Goal: Check status: Check status

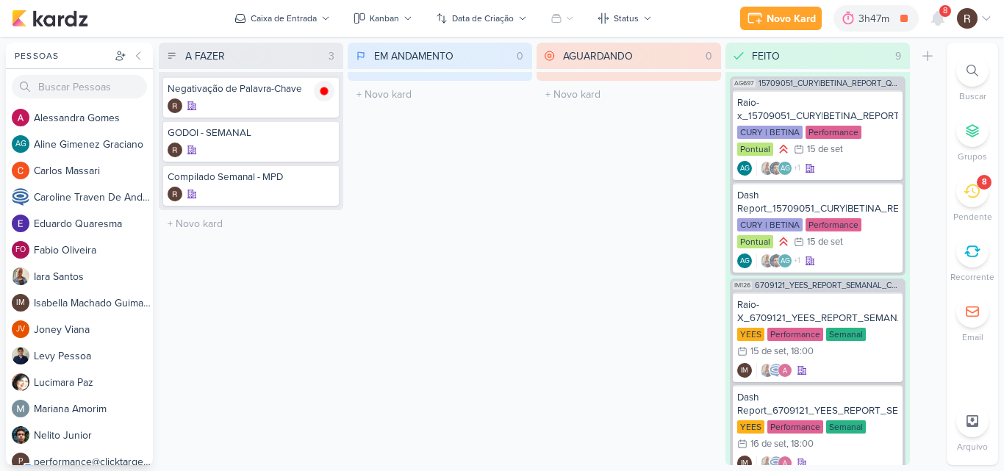
scroll to position [1309, 0]
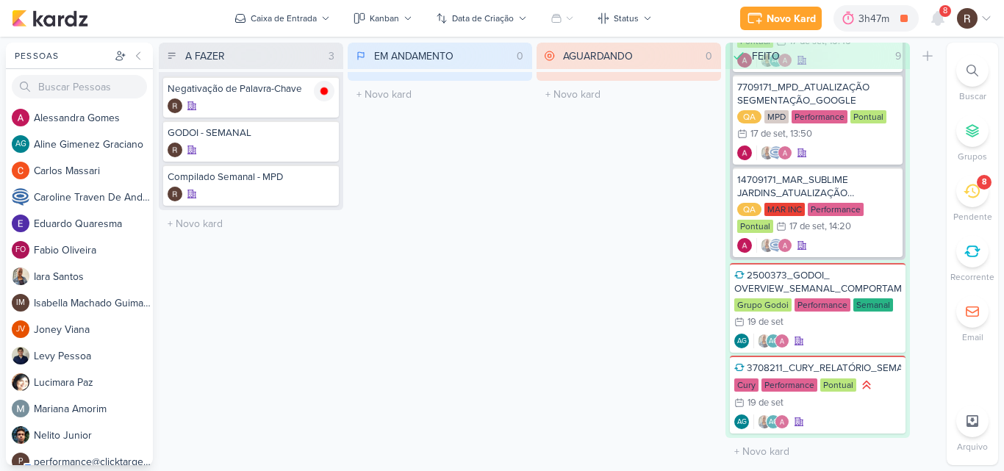
click at [973, 191] on icon at bounding box center [972, 191] width 16 height 14
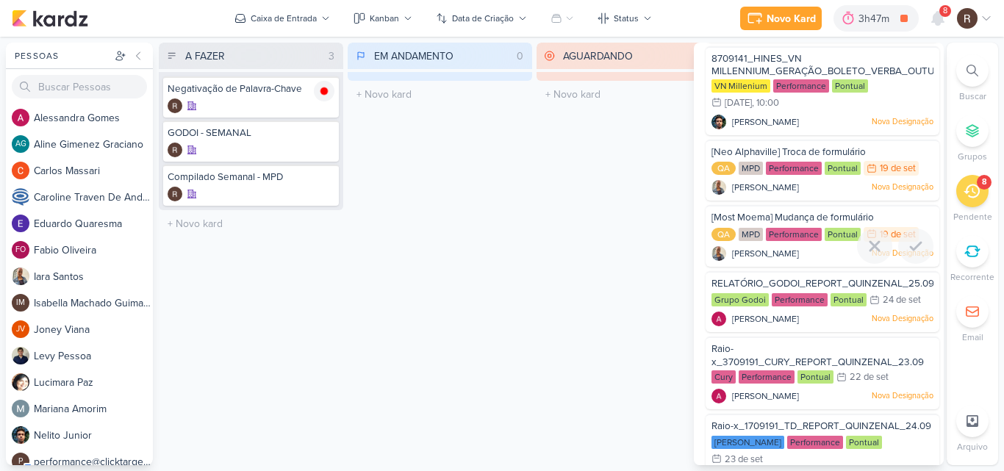
scroll to position [147, 0]
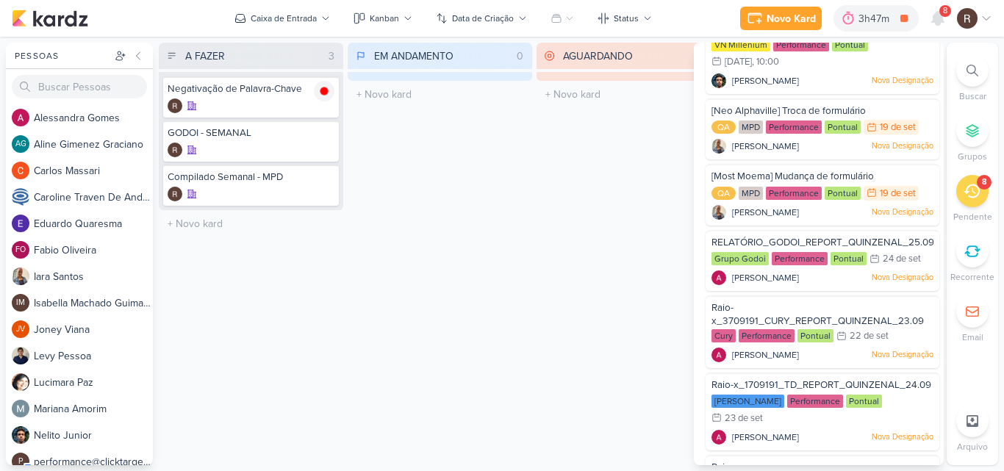
click at [494, 245] on div "EM ANDAMENTO 0 Mover Para Esquerda Mover Para Direita [GEOGRAPHIC_DATA] O títul…" at bounding box center [440, 254] width 184 height 423
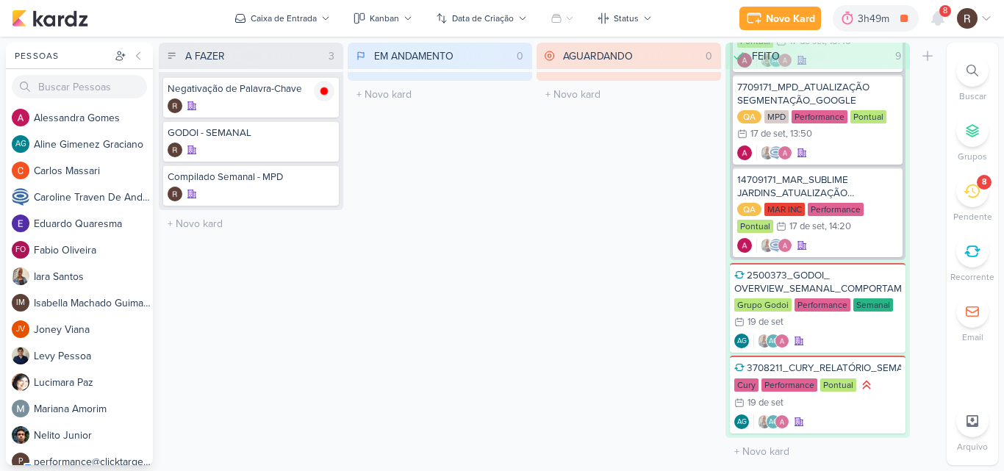
click at [969, 205] on div "8" at bounding box center [972, 191] width 32 height 32
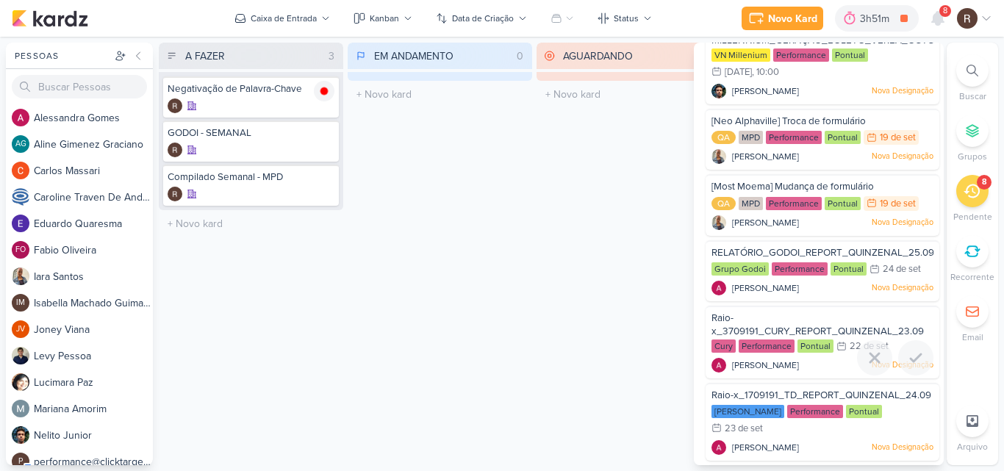
scroll to position [0, 0]
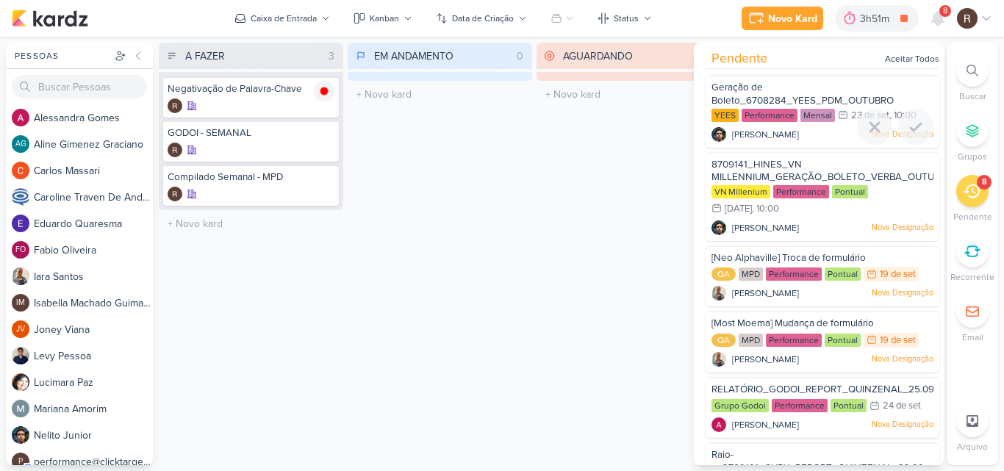
click at [807, 102] on span "Geração de Boleto_6708284_YEES_PDM_OUTUBRO" at bounding box center [802, 94] width 182 height 25
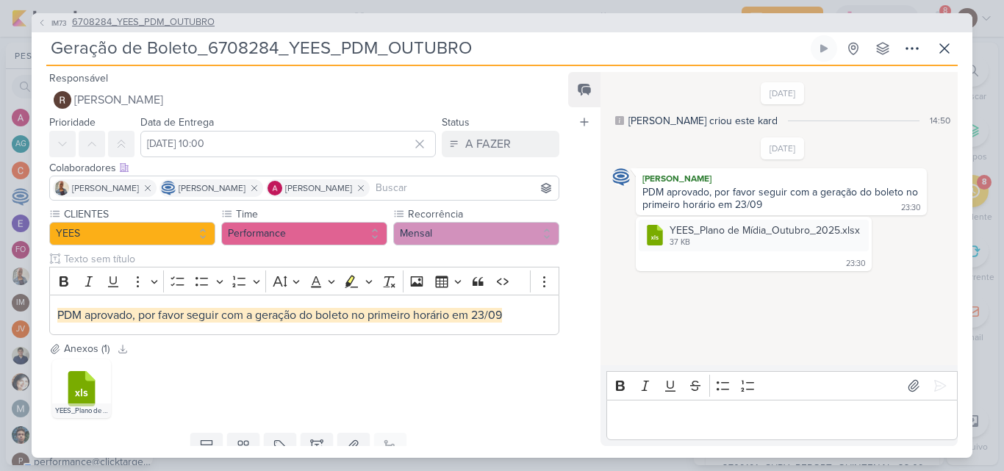
click at [176, 24] on span "6708284_YEES_PDM_OUTUBRO" at bounding box center [143, 22] width 143 height 15
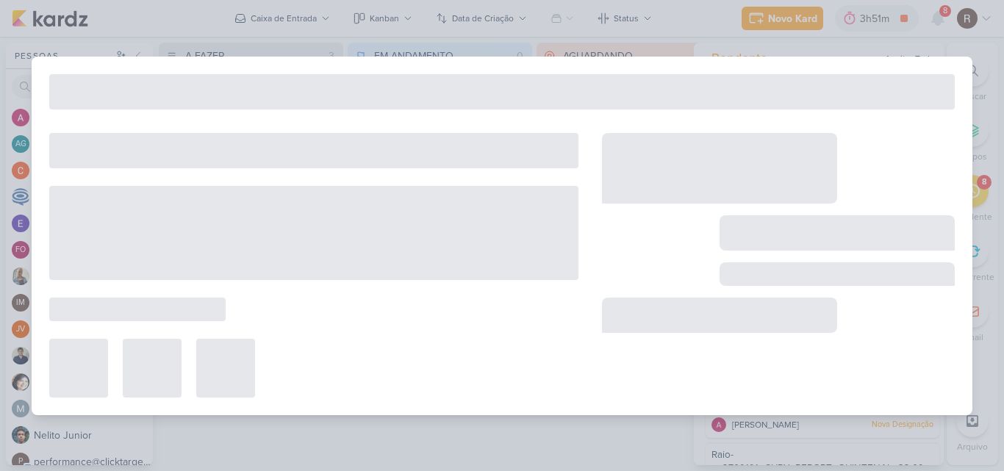
type input "6708284_YEES_PDM_OUTUBRO"
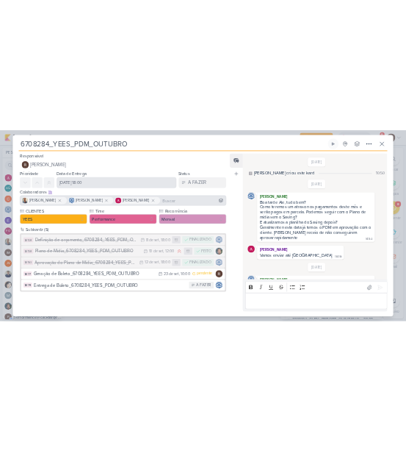
scroll to position [100, 0]
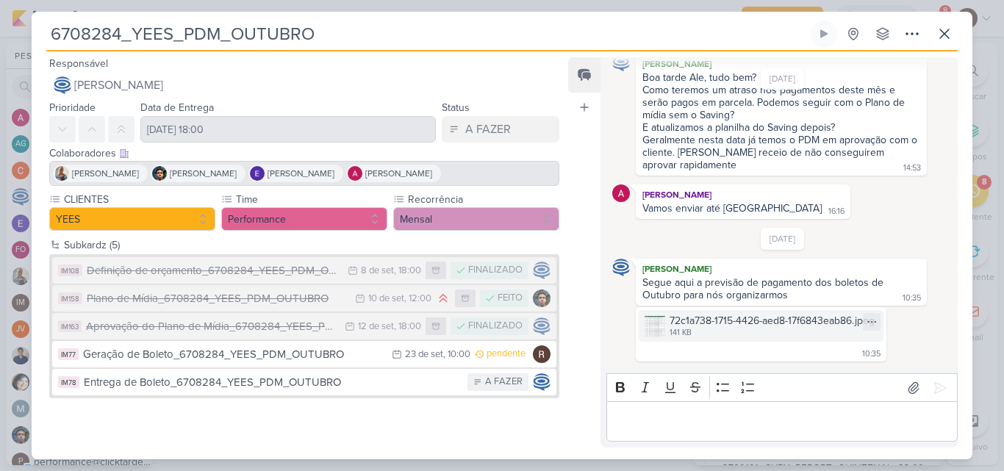
click at [652, 328] on img at bounding box center [655, 326] width 21 height 21
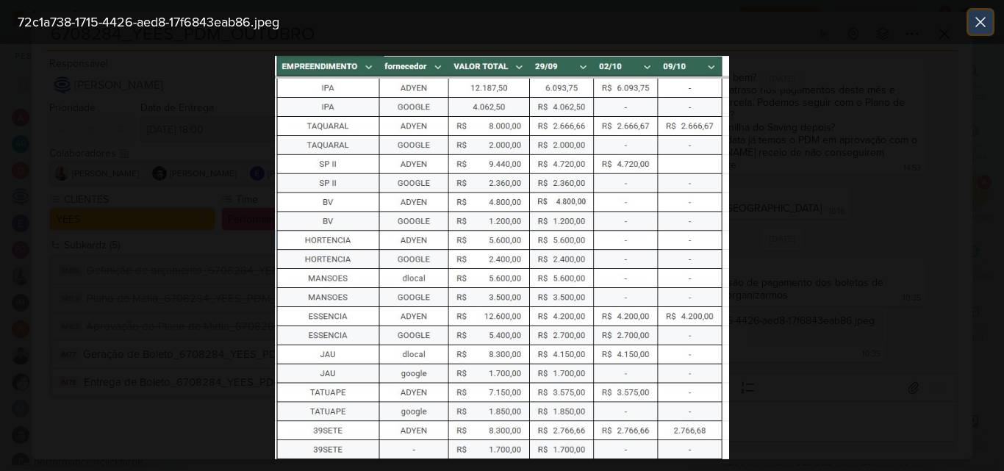
click at [975, 23] on icon at bounding box center [981, 22] width 18 height 18
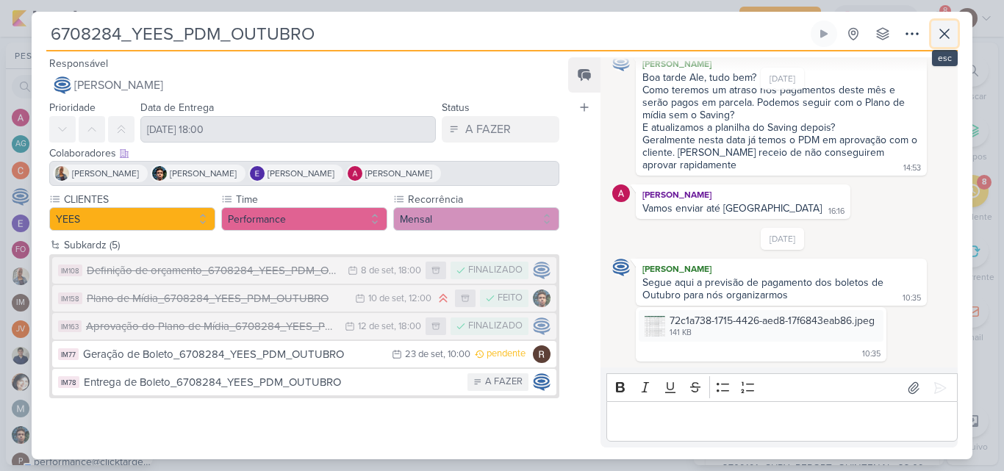
click at [942, 43] on button at bounding box center [944, 34] width 26 height 26
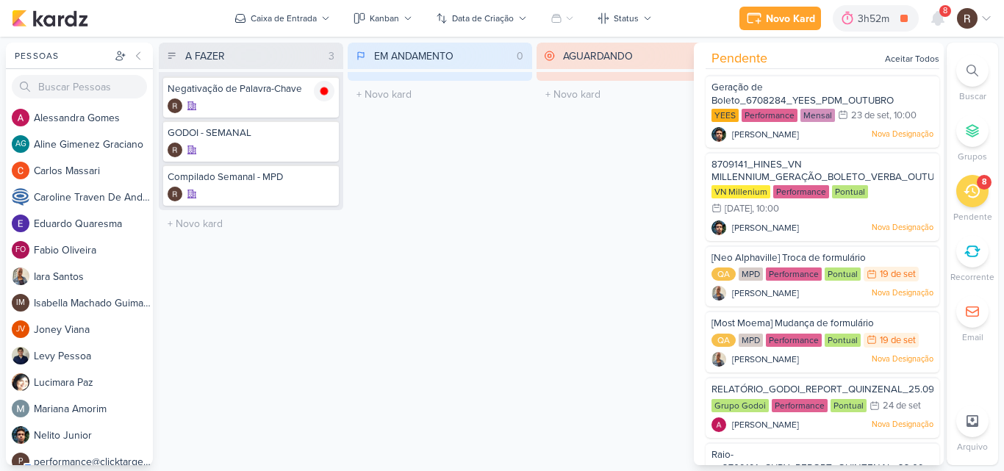
click at [466, 312] on div "EM ANDAMENTO 0 Mover Para Esquerda Mover Para Direita [GEOGRAPHIC_DATA] O títul…" at bounding box center [440, 254] width 184 height 423
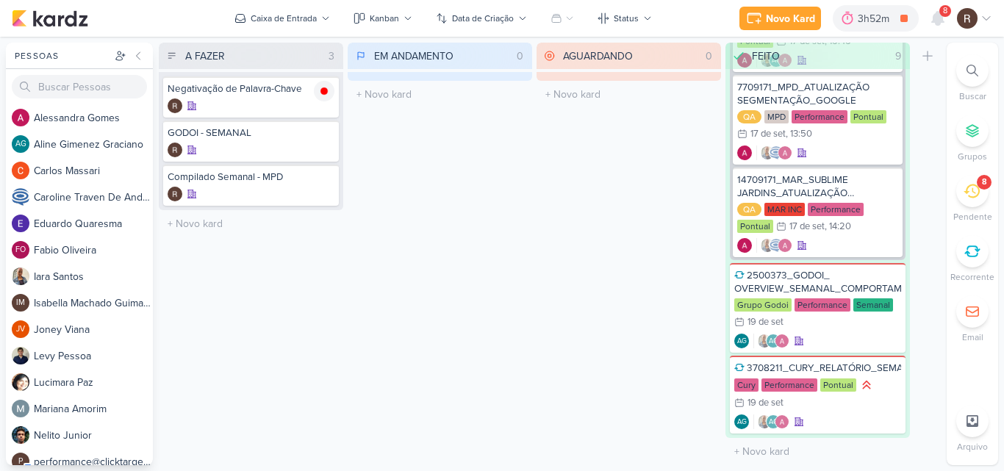
click at [974, 201] on div "8" at bounding box center [972, 191] width 32 height 32
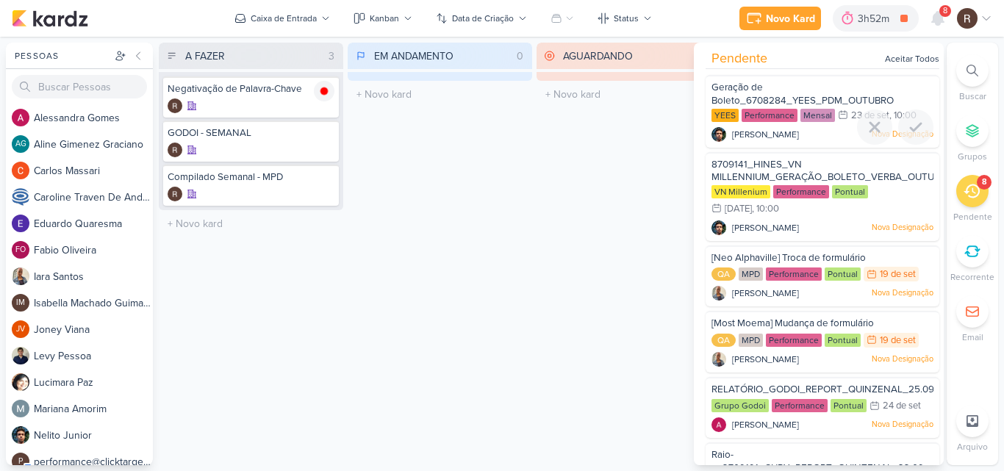
click at [794, 93] on div "Geração de Boleto_6708284_YEES_PDM_OUTUBRO" at bounding box center [822, 94] width 222 height 27
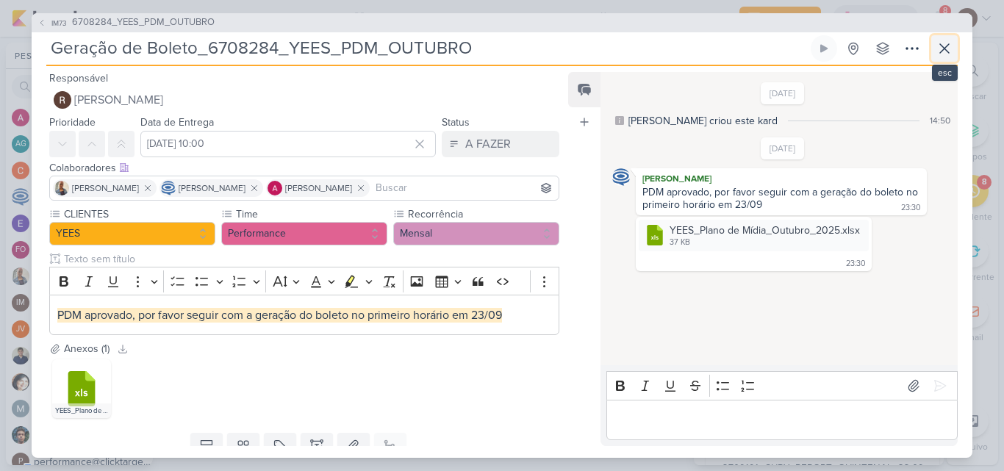
click at [946, 48] on icon at bounding box center [945, 49] width 18 height 18
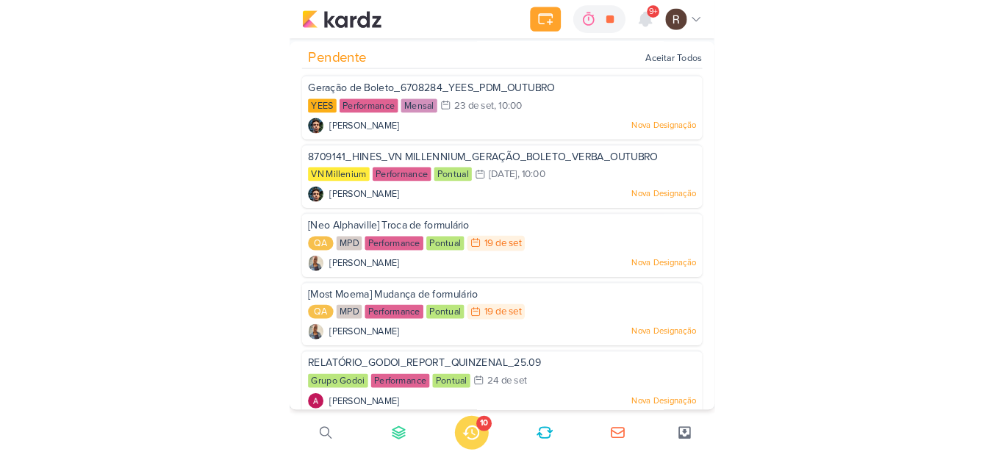
scroll to position [1323, 0]
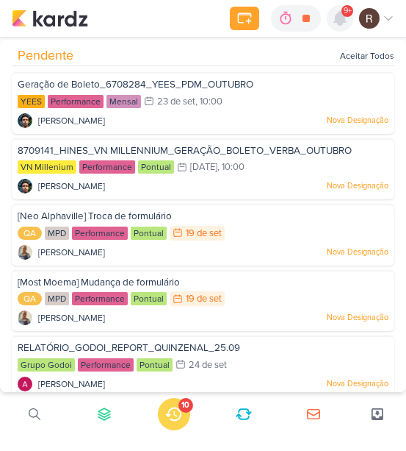
click at [342, 18] on icon at bounding box center [340, 18] width 12 height 13
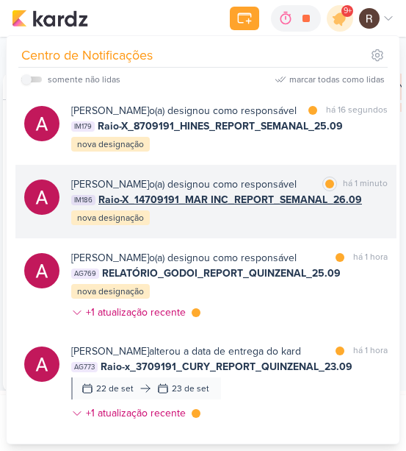
click at [377, 192] on div "há 1 minuto" at bounding box center [365, 183] width 45 height 15
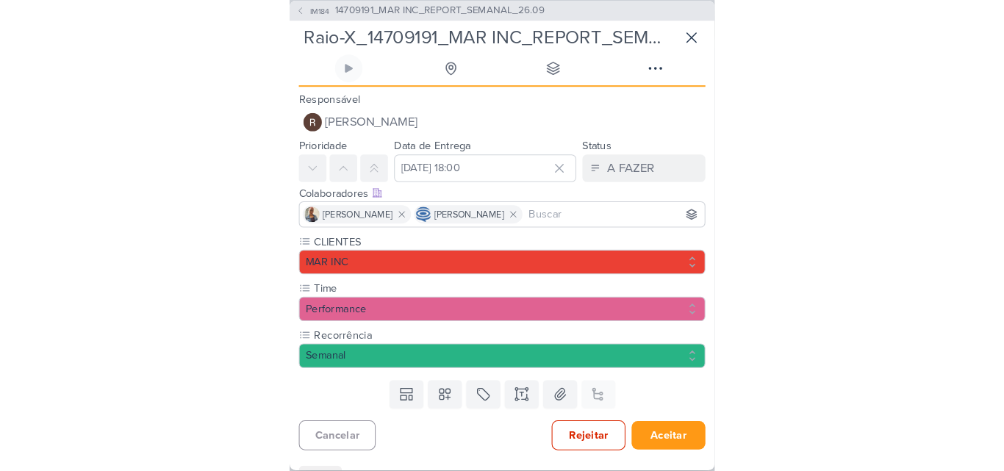
scroll to position [1309, 0]
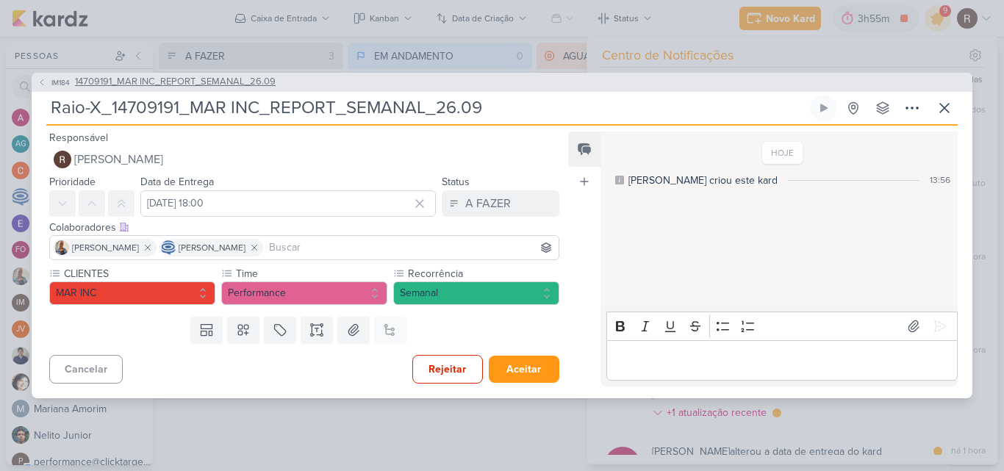
click at [235, 82] on span "14709191_MAR INC_REPORT_SEMANAL_26.09" at bounding box center [175, 82] width 201 height 15
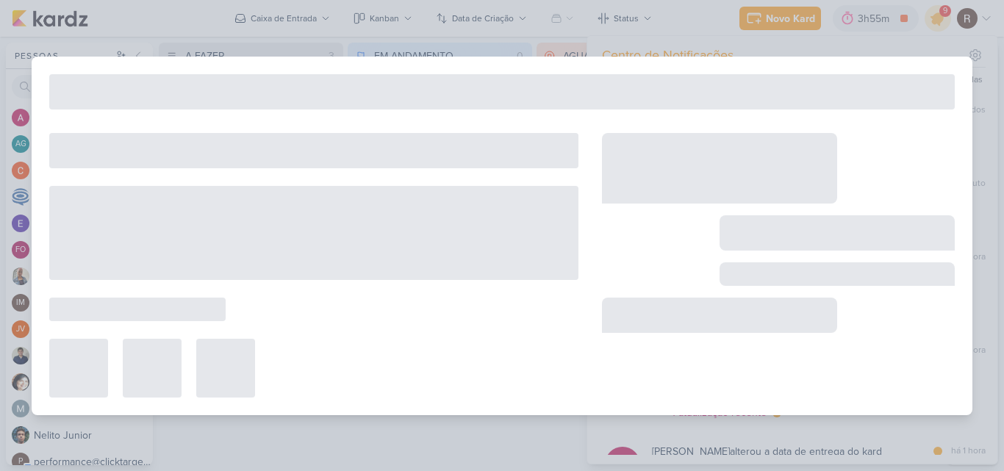
type input "14709191_MAR INC_REPORT_SEMANAL_26.09"
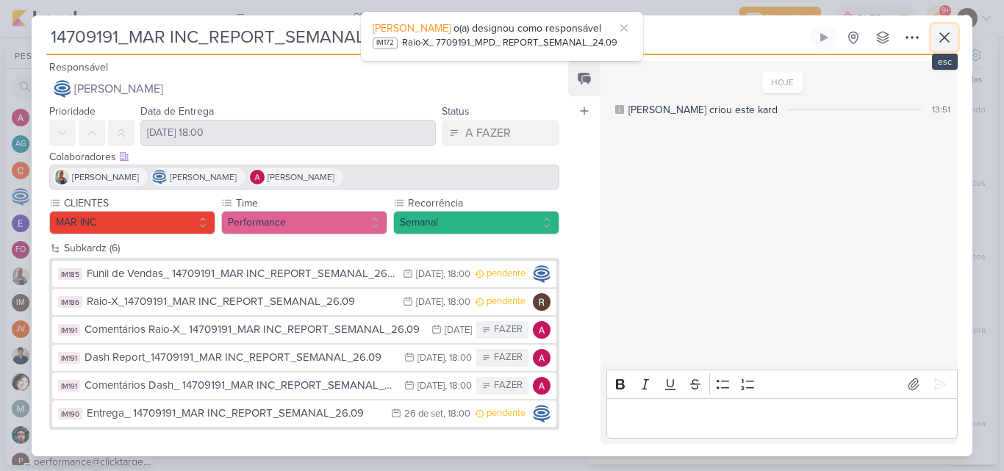
click at [946, 44] on icon at bounding box center [945, 38] width 18 height 18
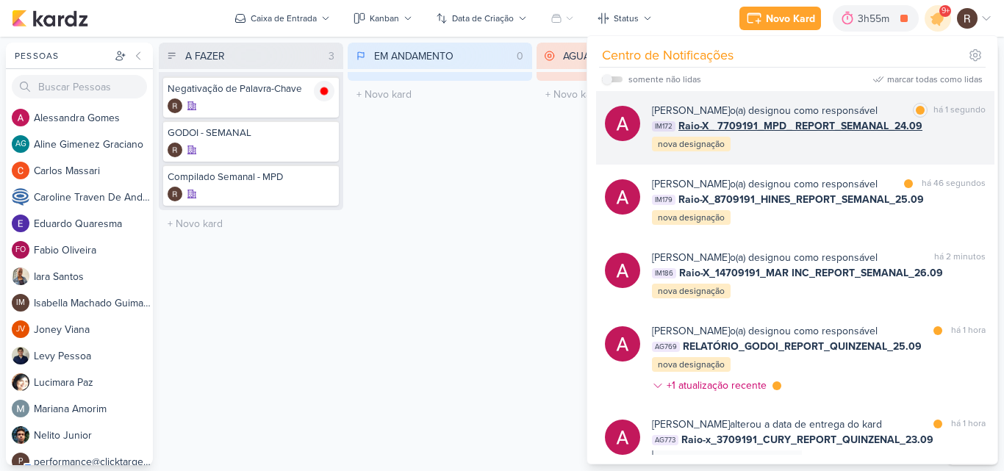
click at [942, 144] on div "[PERSON_NAME] o(a) designou como responsável marcar como lida há 1 segundo IM17…" at bounding box center [819, 128] width 334 height 50
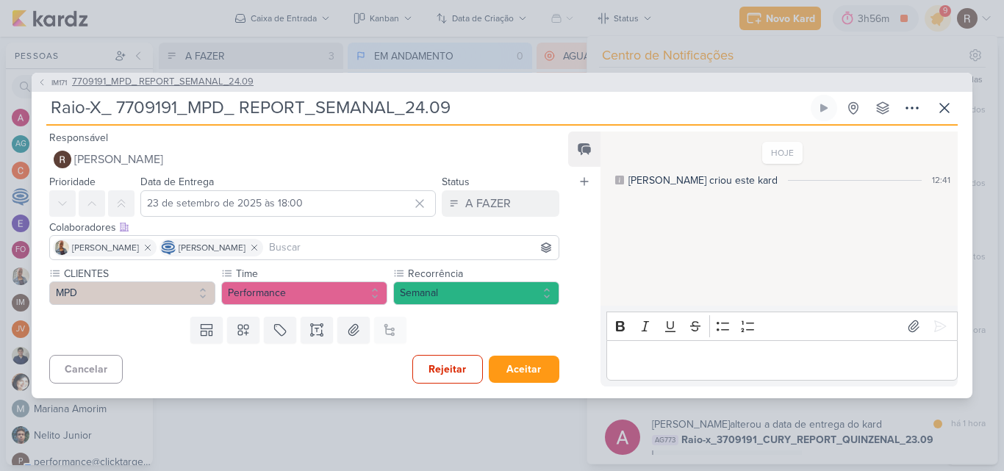
click at [192, 85] on span "7709191_MPD_ REPORT_SEMANAL_24.09" at bounding box center [163, 82] width 182 height 15
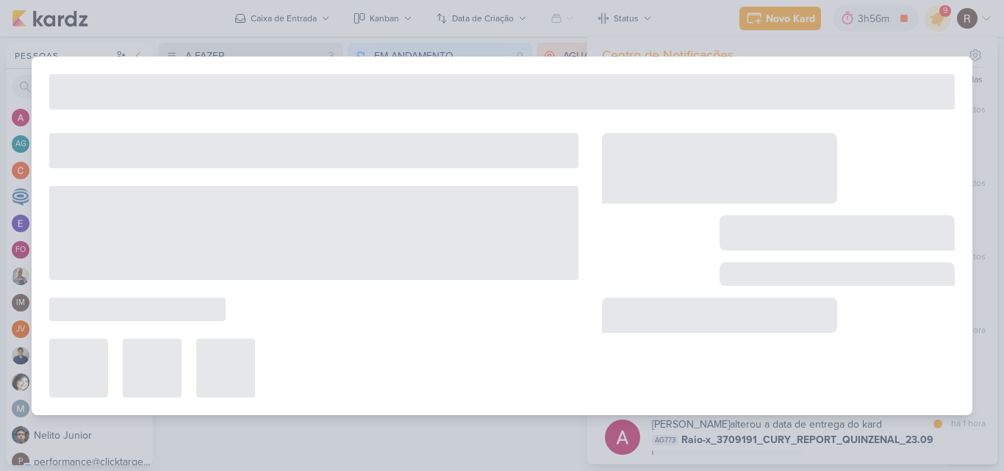
type input "7709191_MPD_ REPORT_SEMANAL_24.09"
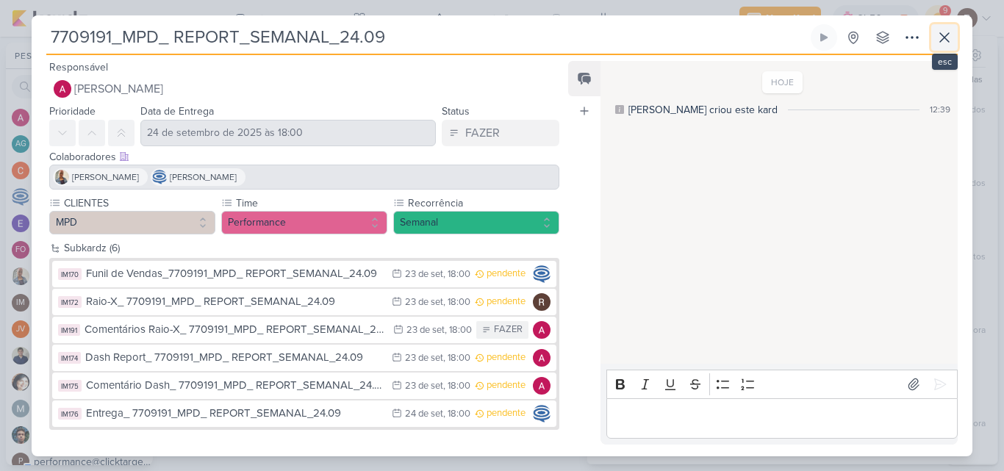
click at [944, 49] on button at bounding box center [944, 37] width 26 height 26
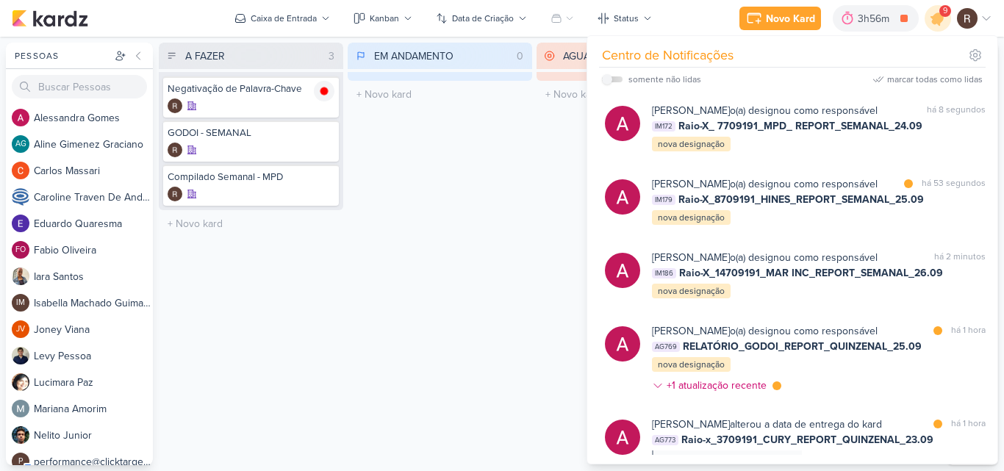
click at [508, 209] on div "EM ANDAMENTO 0 Mover Para Esquerda Mover Para Direita [GEOGRAPHIC_DATA] O títul…" at bounding box center [440, 254] width 184 height 423
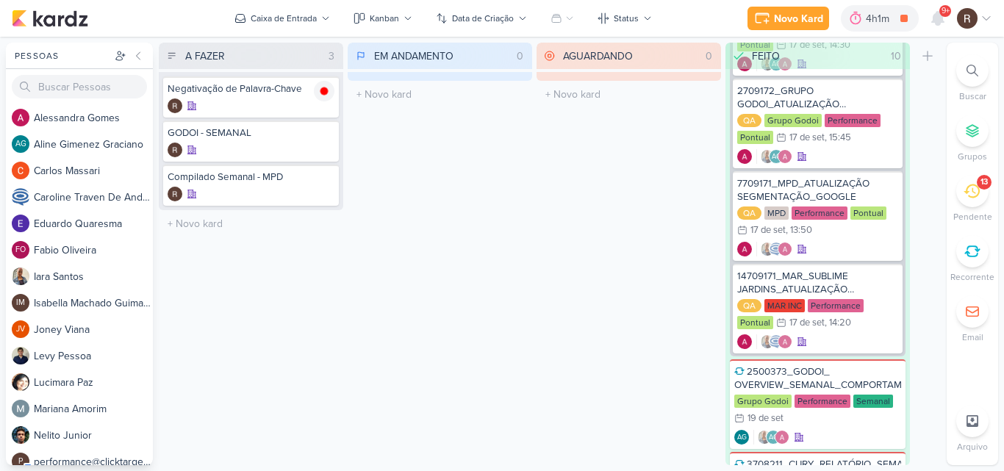
click at [980, 195] on div "13" at bounding box center [972, 191] width 32 height 32
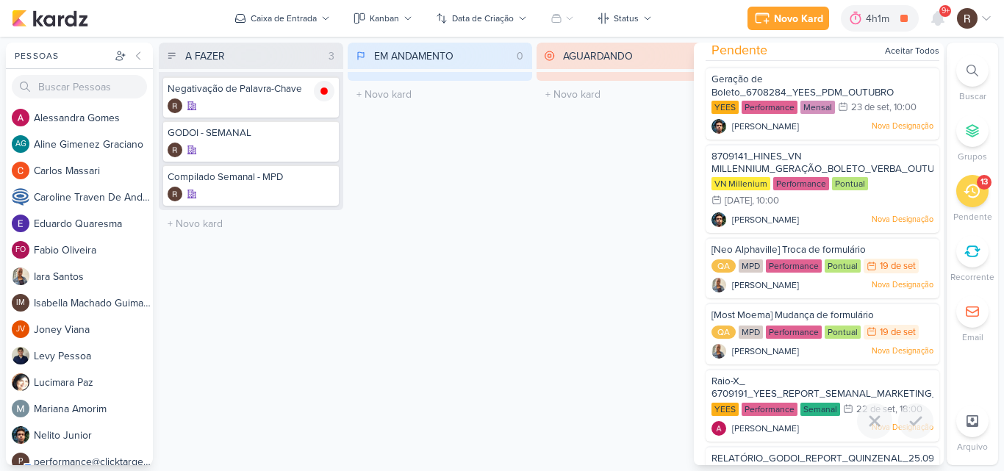
scroll to position [0, 0]
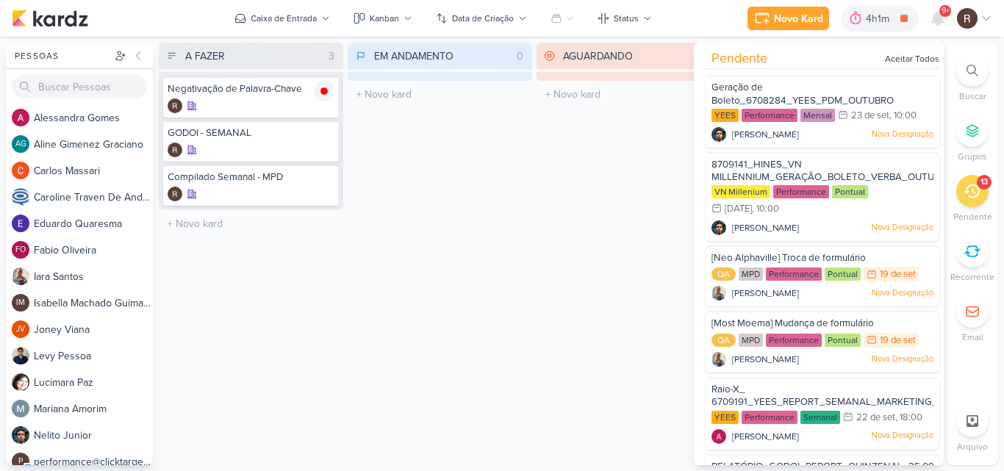
click at [602, 204] on div "AGUARDANDO 0 Mover Para Esquerda Mover Para Direita [GEOGRAPHIC_DATA] O título …" at bounding box center [629, 254] width 184 height 423
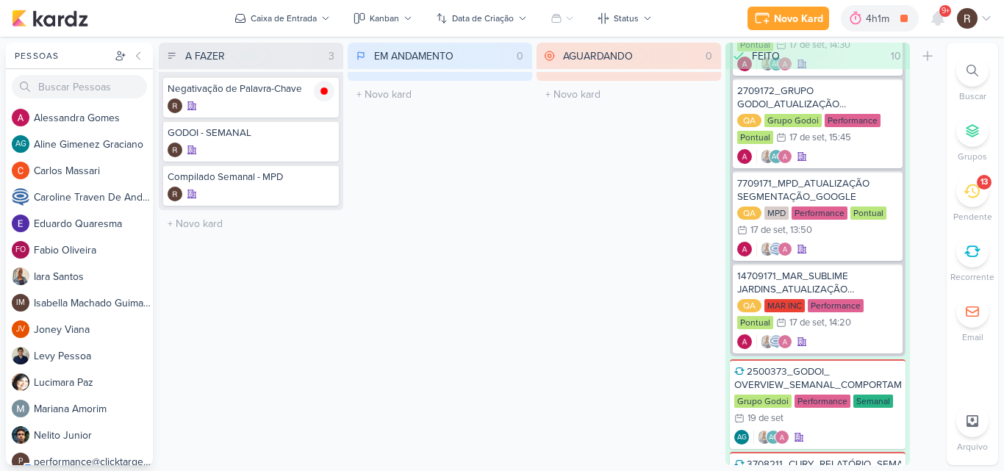
click at [942, 12] on span "9+" at bounding box center [946, 11] width 8 height 12
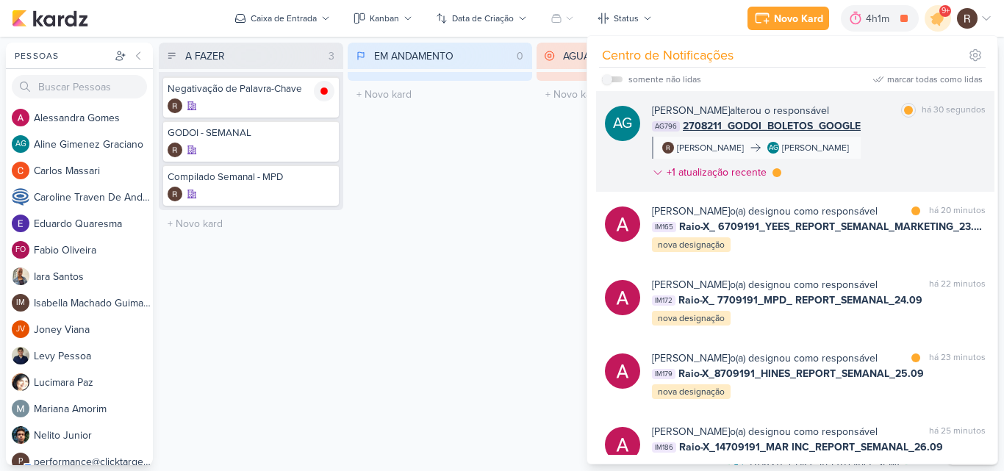
click at [909, 159] on div "[PERSON_NAME] alterou o responsável marcar como lida há 30 segundos AG796 27082…" at bounding box center [819, 144] width 334 height 83
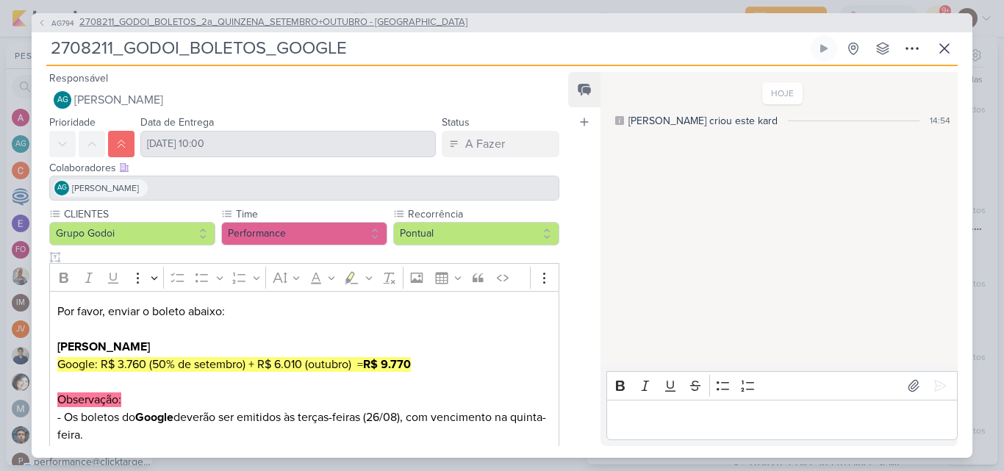
click at [230, 24] on span "2708211_GODOI_BOLETOS_2a_QUINZENA_SETEMBRO+OUTUBRO - [GEOGRAPHIC_DATA]" at bounding box center [273, 22] width 388 height 15
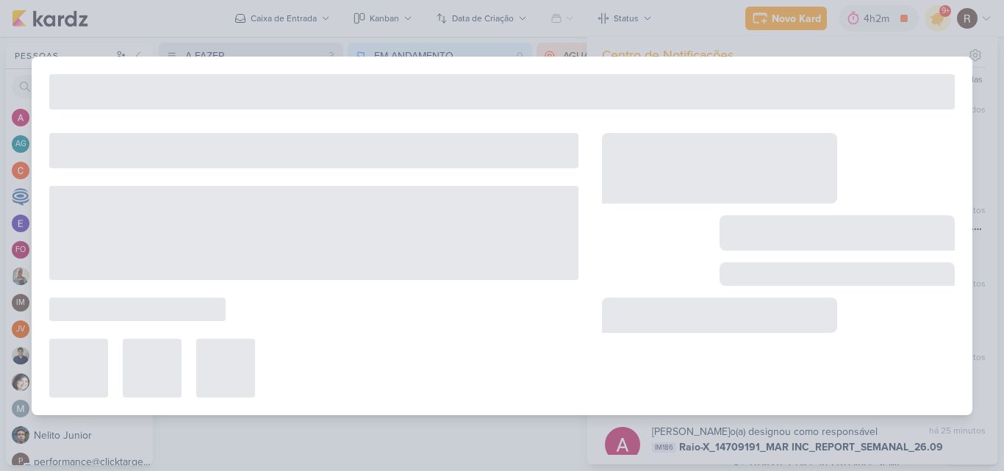
type input "2708211_GODOI_BOLETOS_2a_QUINZENA_SETEMBRO+OUTUBRO - [GEOGRAPHIC_DATA]"
type input "[DATE] 09:00"
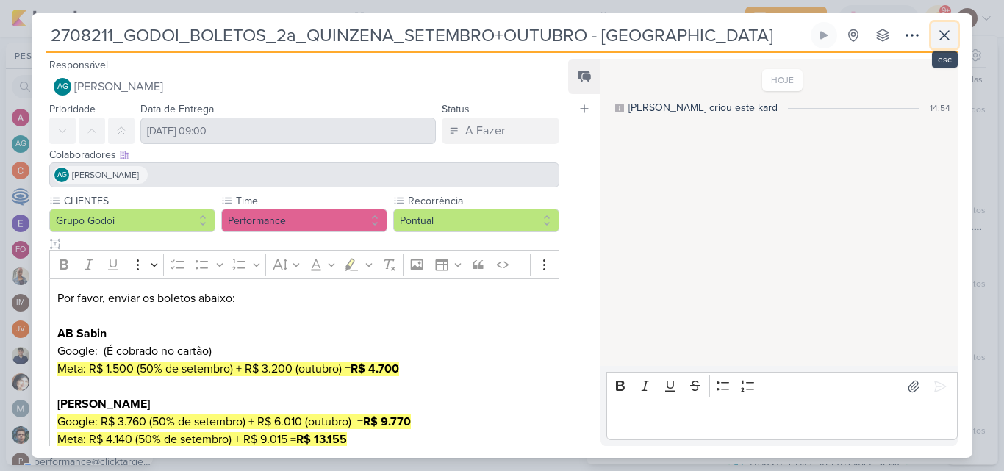
click at [944, 38] on icon at bounding box center [945, 35] width 18 height 18
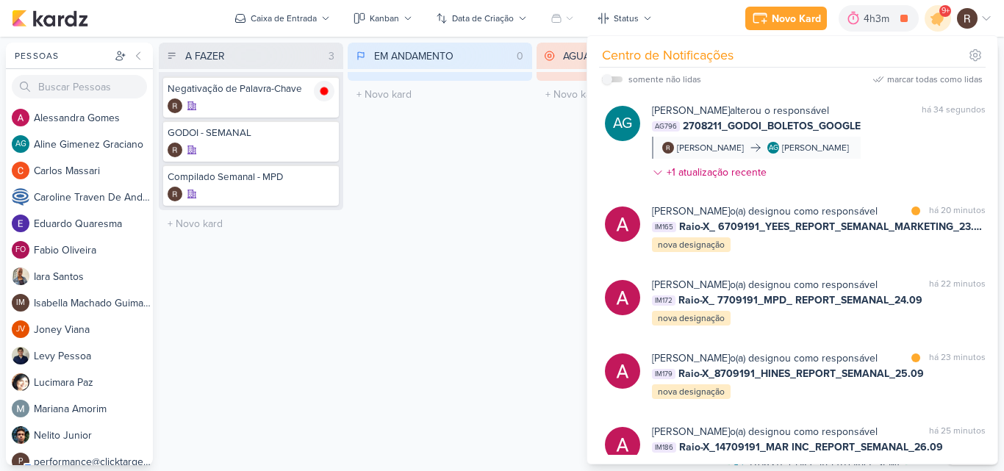
click at [496, 233] on div "EM ANDAMENTO 0 Mover Para Esquerda Mover Para Direita [GEOGRAPHIC_DATA] O títul…" at bounding box center [440, 254] width 184 height 423
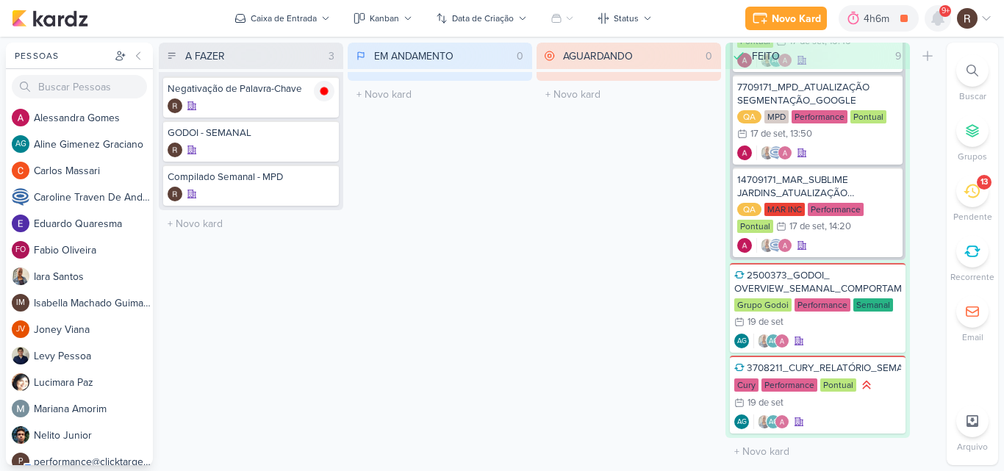
click at [941, 18] on icon at bounding box center [938, 18] width 12 height 13
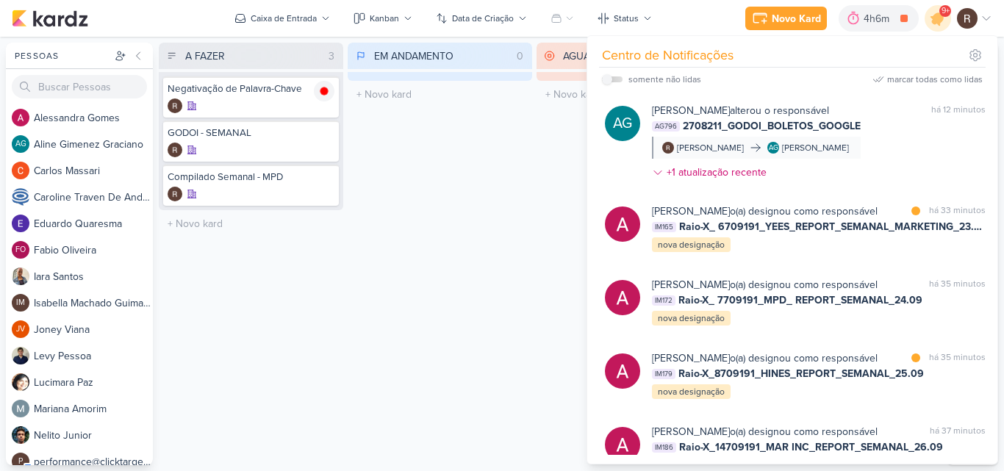
click at [545, 177] on div "AGUARDANDO 0 Mover Para Esquerda Mover Para Direita [GEOGRAPHIC_DATA] O título …" at bounding box center [629, 254] width 184 height 423
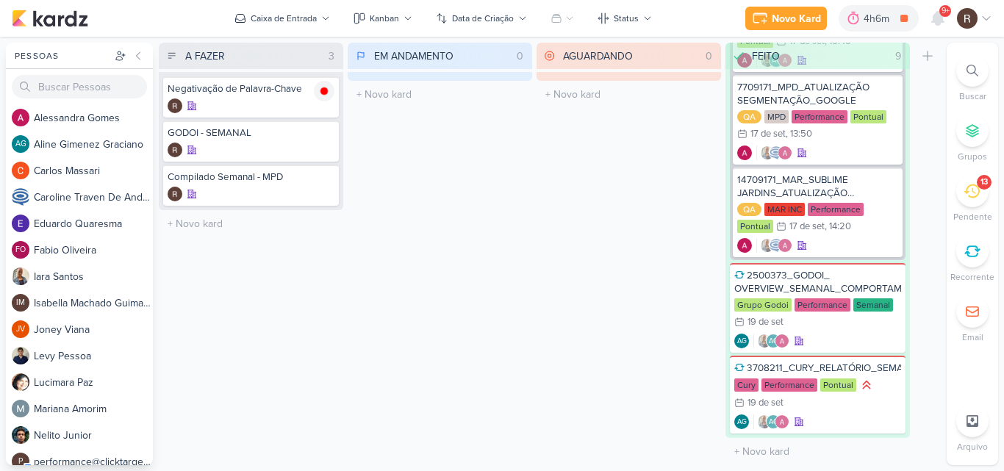
click at [970, 196] on icon at bounding box center [972, 191] width 16 height 16
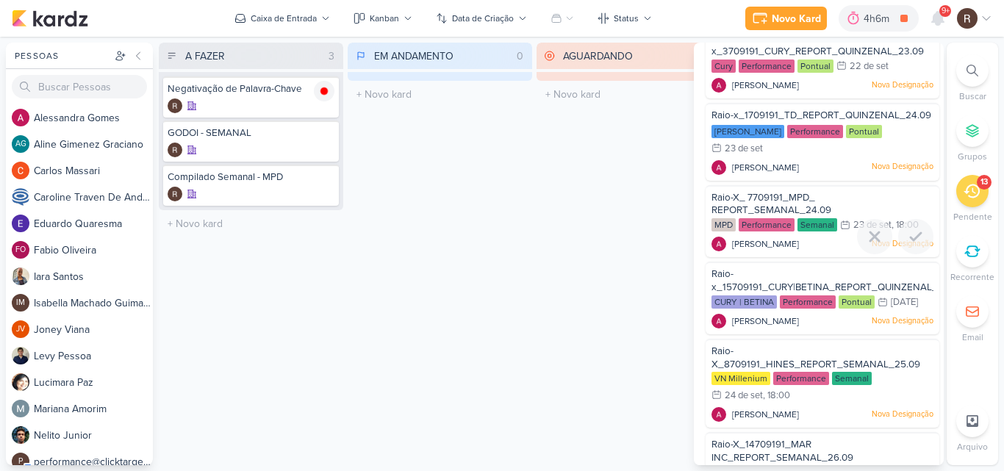
scroll to position [571, 0]
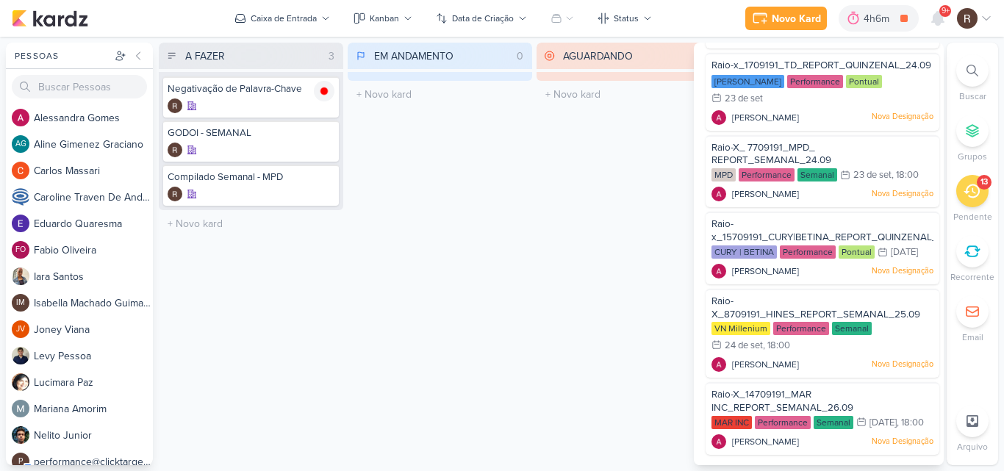
click at [563, 248] on div "AGUARDANDO 0 Mover Para Esquerda Mover Para Direita [GEOGRAPHIC_DATA] O título …" at bounding box center [629, 254] width 184 height 423
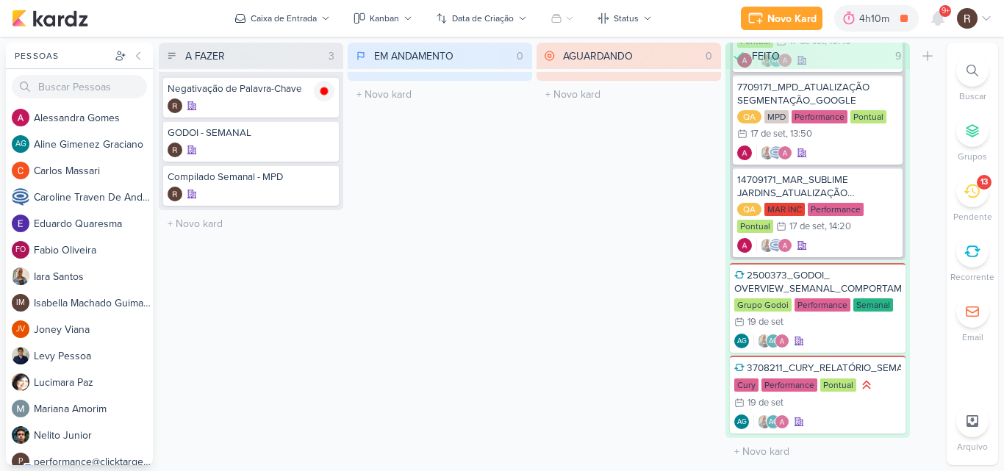
click at [965, 202] on div "13" at bounding box center [972, 191] width 32 height 32
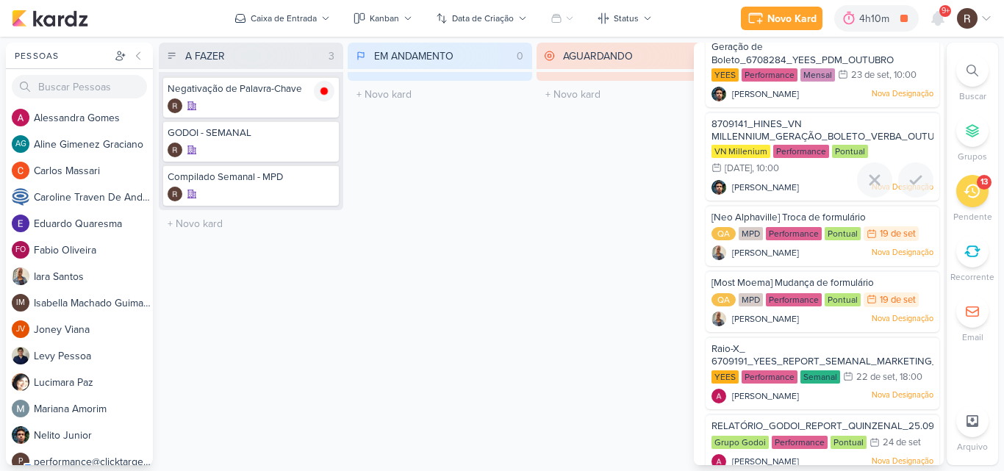
scroll to position [73, 0]
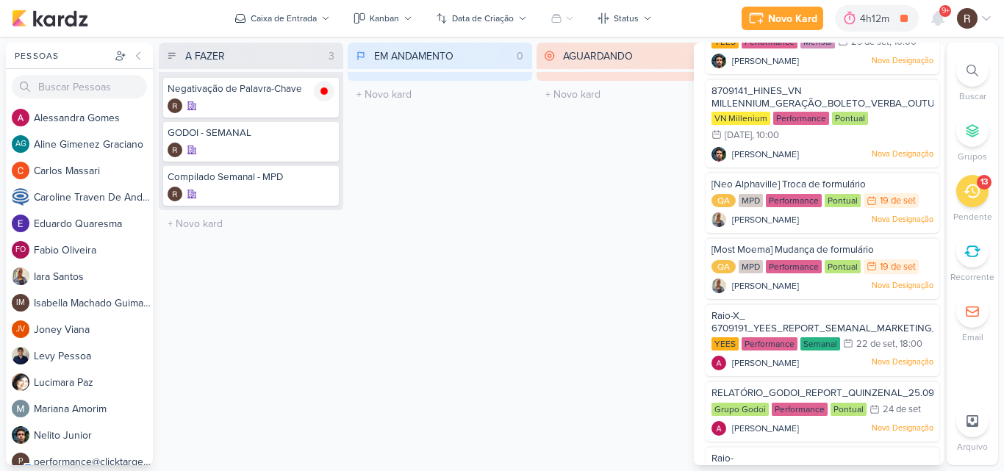
click at [606, 246] on div "AGUARDANDO 0 Mover Para Esquerda Mover Para Direita [GEOGRAPHIC_DATA] O título …" at bounding box center [629, 254] width 184 height 423
